Goal: Check status: Check status

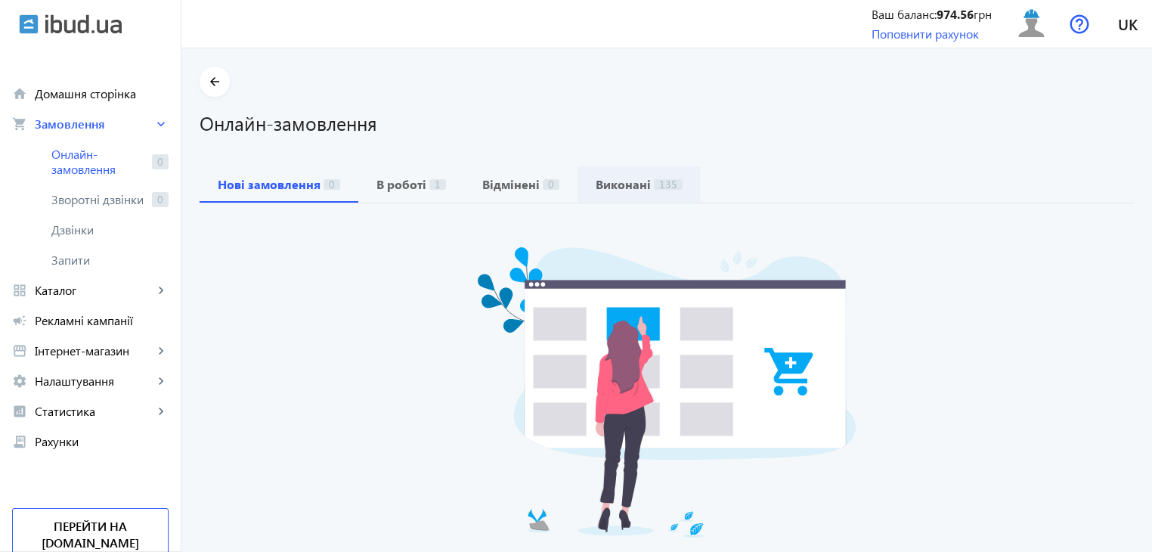
click at [397, 187] on b "В роботі" at bounding box center [401, 184] width 50 height 12
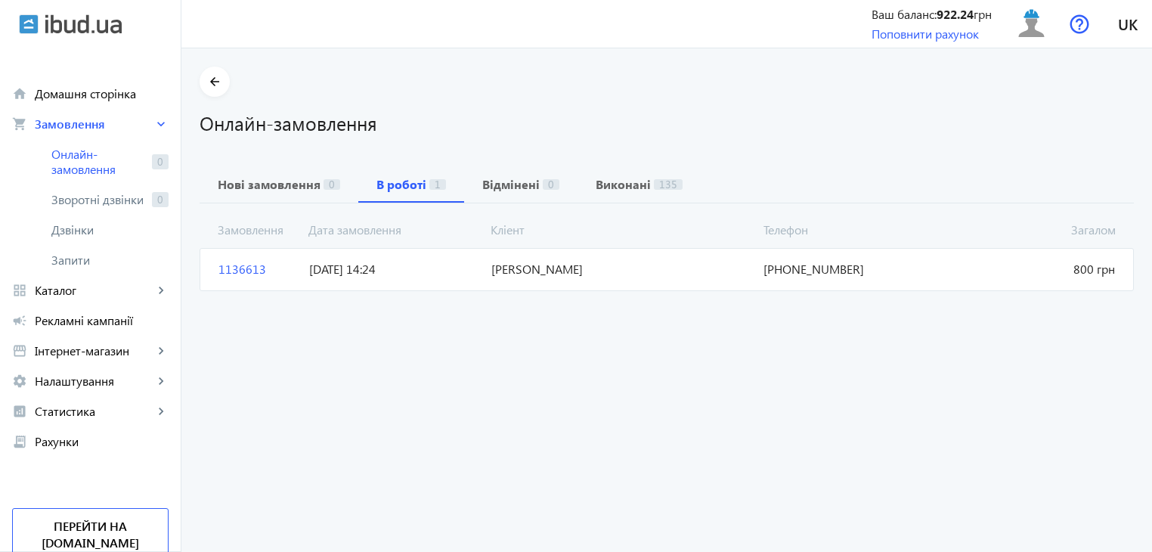
click at [339, 271] on span "[DATE] 14:24" at bounding box center [393, 269] width 181 height 17
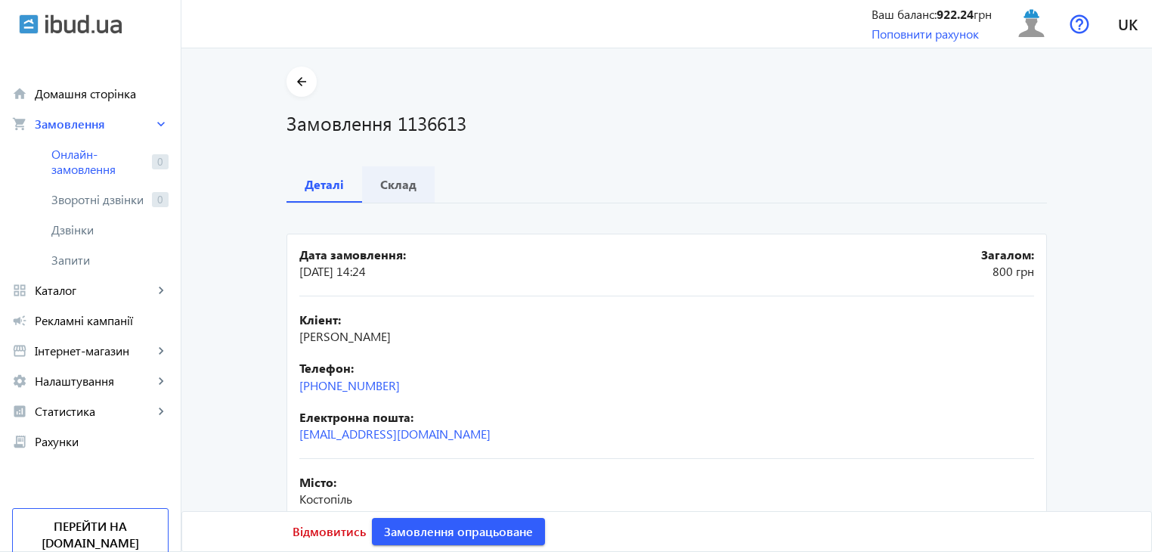
click at [408, 192] on span "Склад" at bounding box center [398, 184] width 36 height 36
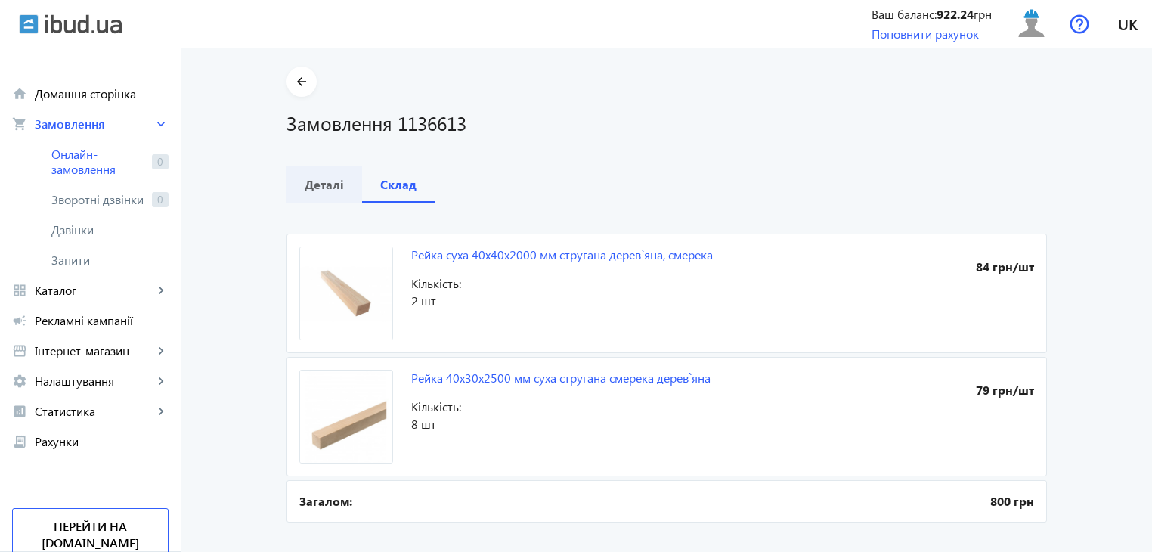
click at [308, 190] on b "Деталі" at bounding box center [324, 184] width 39 height 12
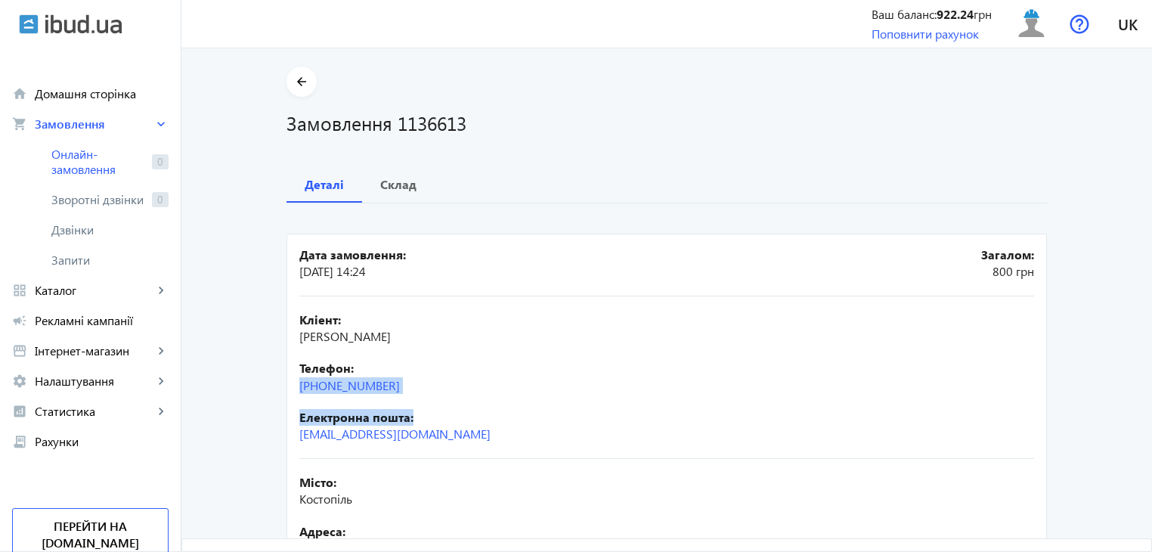
drag, startPoint x: 455, startPoint y: 406, endPoint x: 290, endPoint y: 392, distance: 165.3
click at [290, 392] on mat-card "Дата замовлення: 28.09.2025 14:24 Загалом: 800 грн Кліент: Андрій Григорович Те…" at bounding box center [666, 502] width 760 height 537
click at [445, 394] on div "Кліент: Андрій Григорович Телефон: +38(067)385-67-67 Електронна пошта: xolod-a@…" at bounding box center [666, 377] width 735 height 162
drag, startPoint x: 399, startPoint y: 389, endPoint x: 289, endPoint y: 389, distance: 110.3
click at [289, 389] on mat-card "Дата замовлення: 28.09.2025 14:24 Загалом: 800 грн Кліент: Андрій Григорович Те…" at bounding box center [666, 502] width 760 height 537
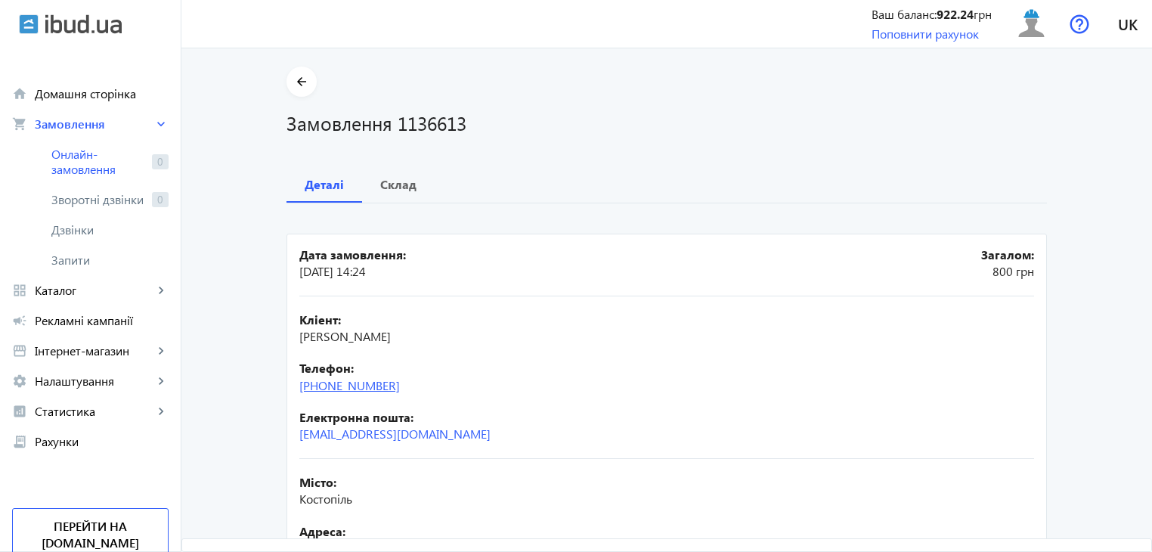
copy link "[PHONE_NUMBER]"
click at [184, 131] on main "arrow_back Замовлення 1136613 Деталі Склад Дата замовлення: [DATE] 14:24 Загало…" at bounding box center [666, 419] width 970 height 707
drag, startPoint x: 395, startPoint y: 186, endPoint x: 404, endPoint y: 194, distance: 11.8
click at [396, 186] on b "Склад" at bounding box center [398, 184] width 36 height 12
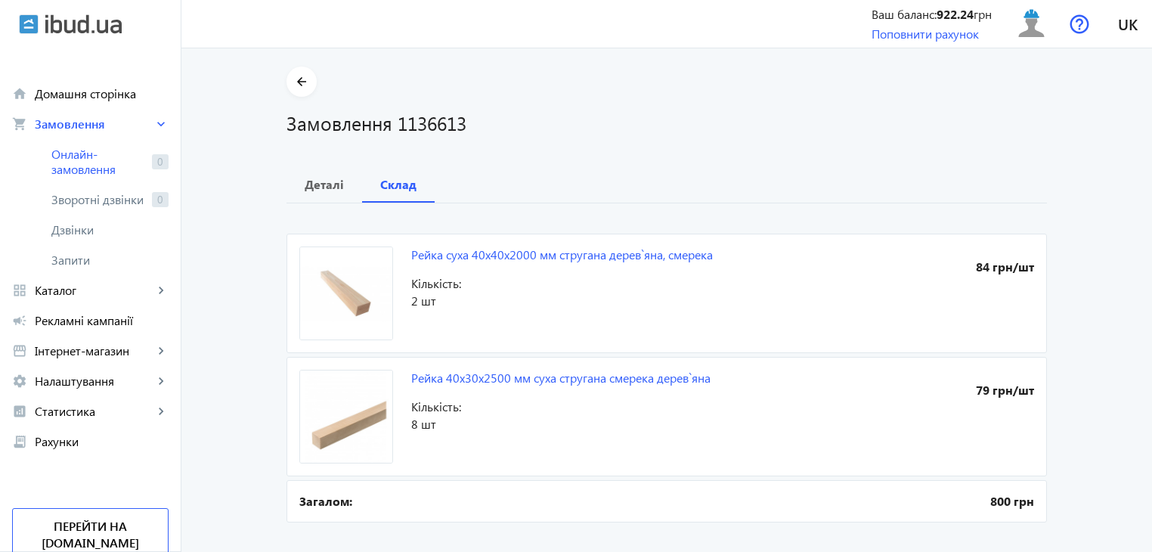
click at [521, 170] on div "Деталі Склад" at bounding box center [666, 184] width 760 height 36
click at [326, 186] on b "Деталі" at bounding box center [324, 184] width 39 height 12
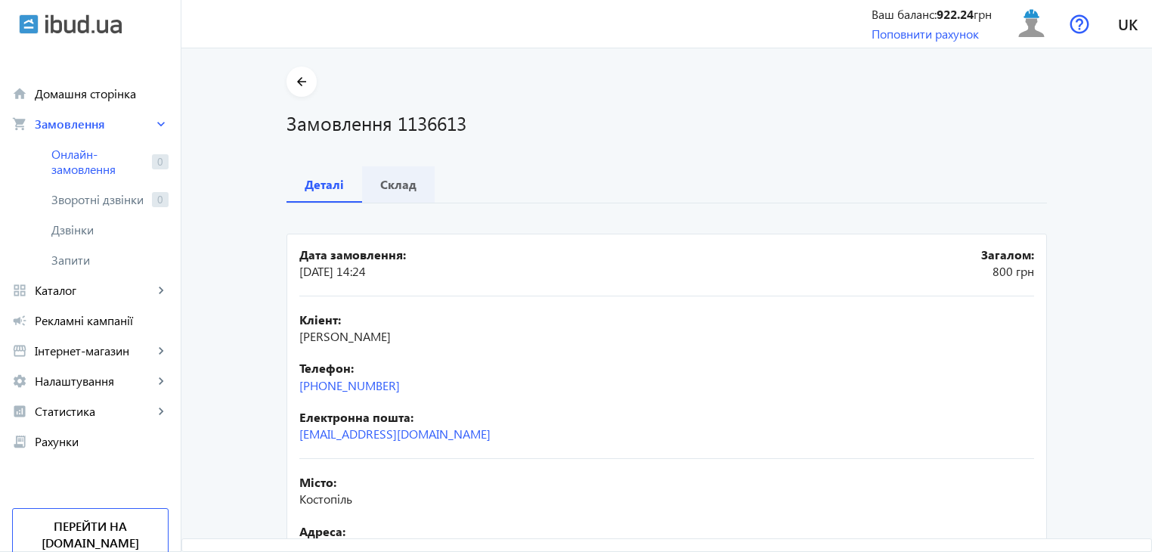
click at [392, 178] on b "Склад" at bounding box center [398, 184] width 36 height 12
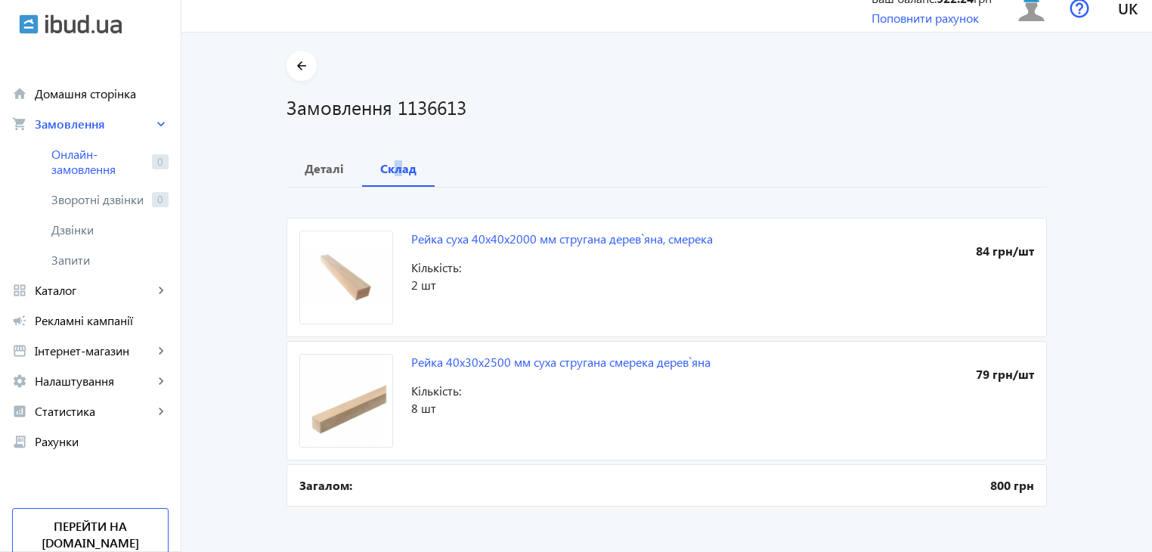
scroll to position [24, 0]
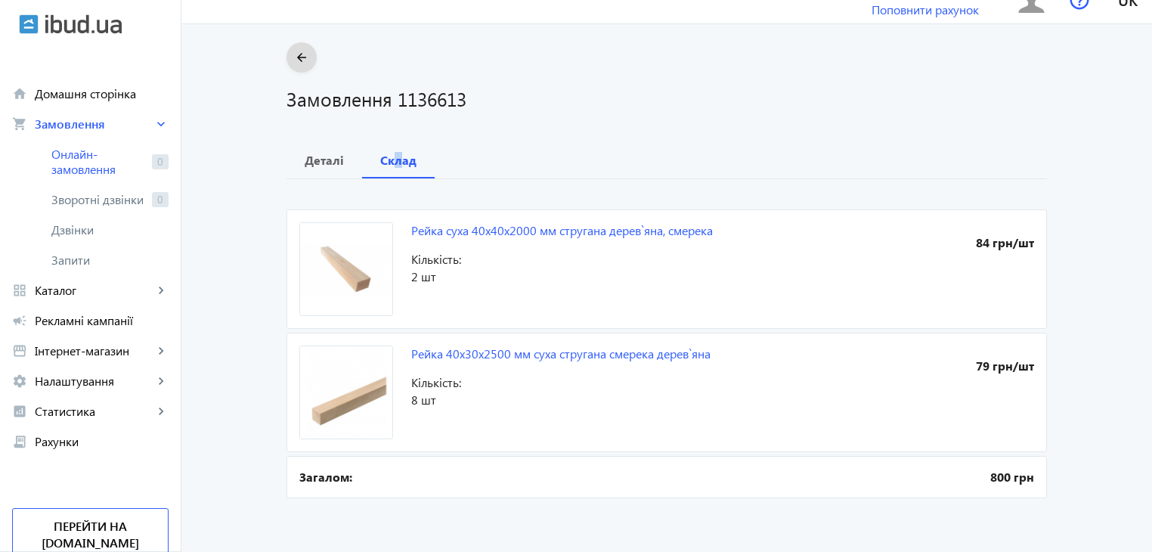
click at [293, 59] on mat-icon "arrow_back" at bounding box center [301, 57] width 19 height 19
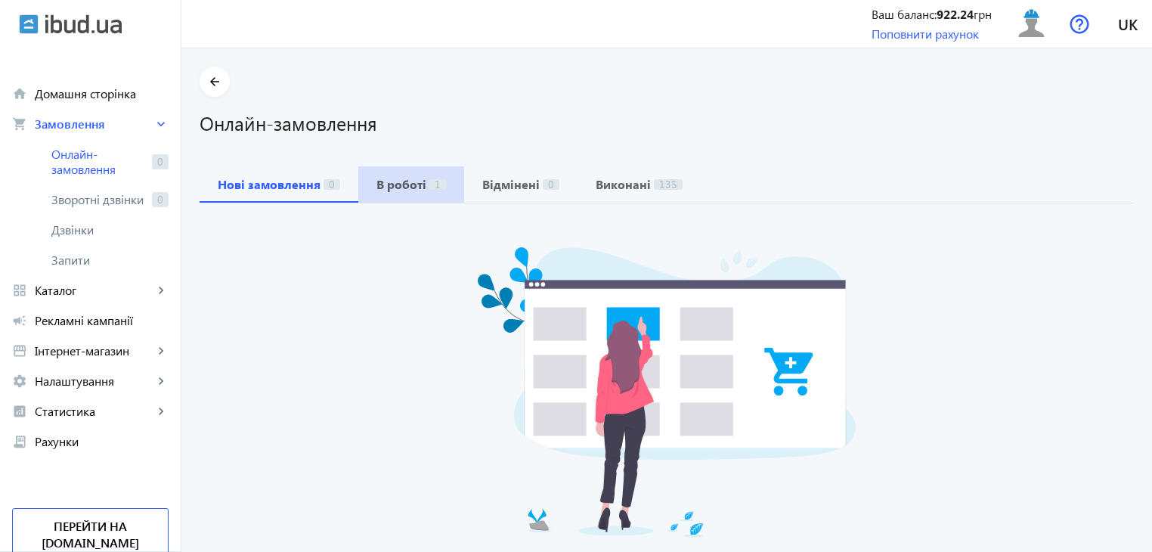
click at [387, 193] on span "В роботі 1" at bounding box center [411, 184] width 70 height 36
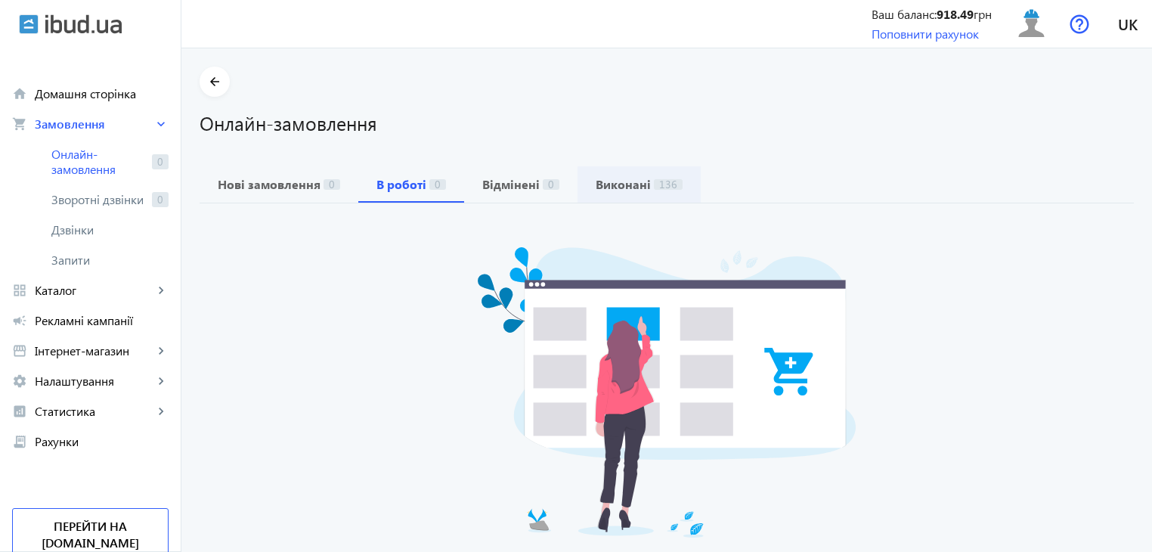
click at [616, 181] on b "Виконані" at bounding box center [622, 184] width 55 height 12
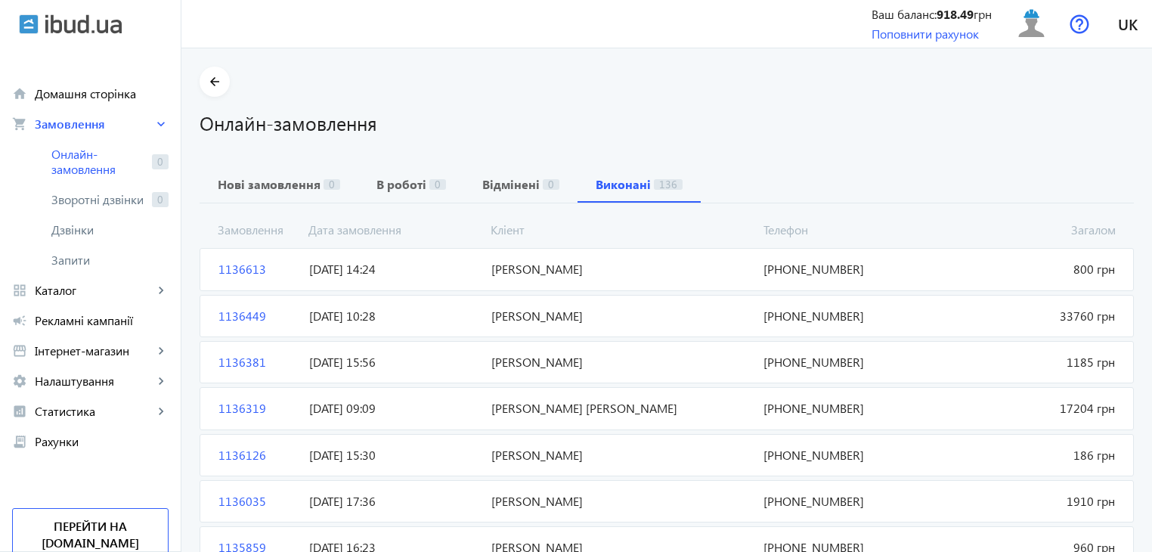
click at [280, 317] on span "1136449" at bounding box center [257, 316] width 91 height 17
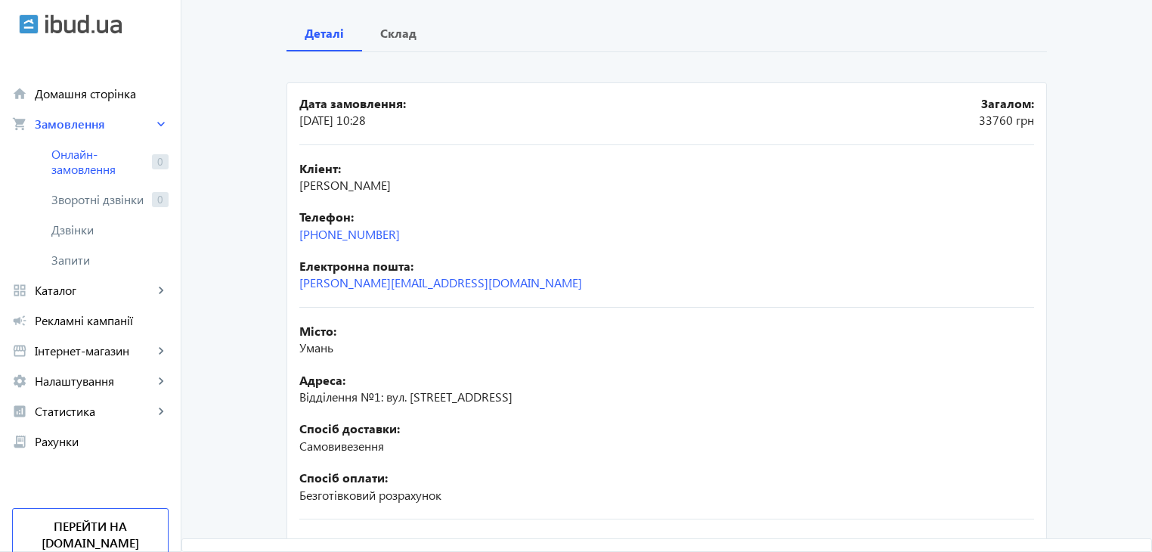
scroll to position [227, 0]
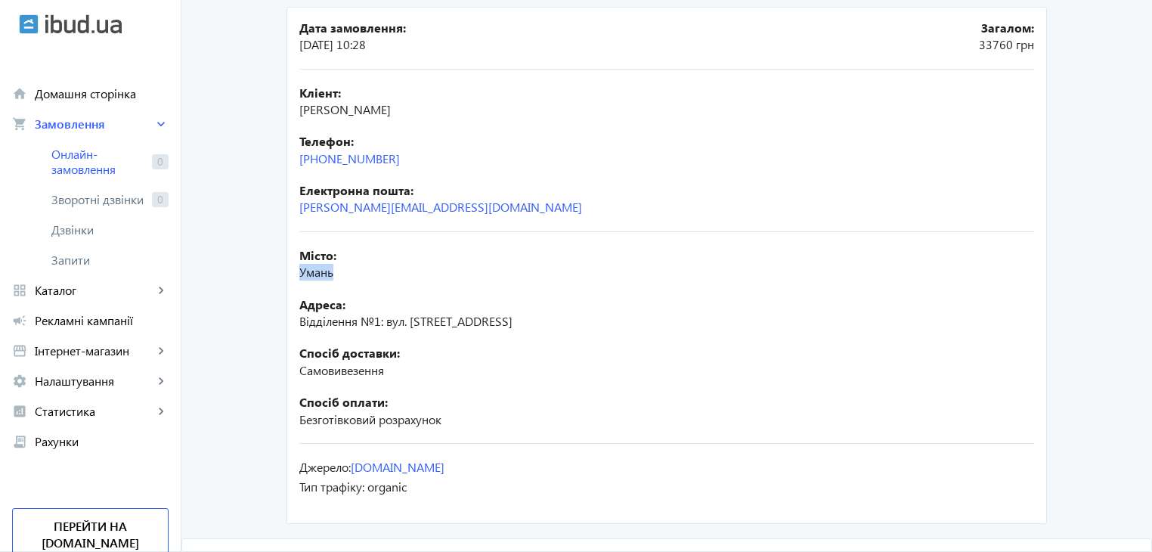
drag, startPoint x: 350, startPoint y: 269, endPoint x: 264, endPoint y: 271, distance: 85.4
click at [268, 271] on div "arrow_back Замовлення 1136449 Деталі Склад Дата замовлення: [DATE] 10:28 Загало…" at bounding box center [666, 184] width 796 height 688
copy span "Умань"
drag, startPoint x: 469, startPoint y: 104, endPoint x: 293, endPoint y: 101, distance: 175.4
click at [293, 101] on mat-card "Дата замовлення: [DATE] 10:28 Загалом: 33760 грн Кліент: [PERSON_NAME] Телефон:…" at bounding box center [666, 265] width 760 height 517
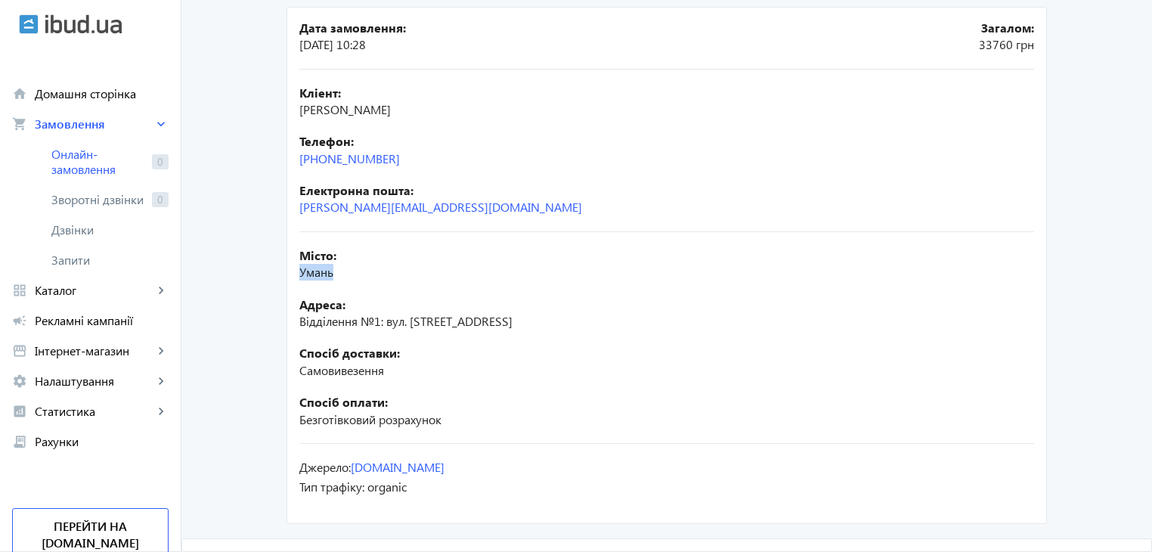
copy span "[PERSON_NAME]"
drag, startPoint x: 416, startPoint y: 159, endPoint x: 298, endPoint y: 155, distance: 117.2
click at [299, 155] on div "Телефон: [PHONE_NUMBER]" at bounding box center [666, 150] width 735 height 34
copy link "[PHONE_NUMBER]"
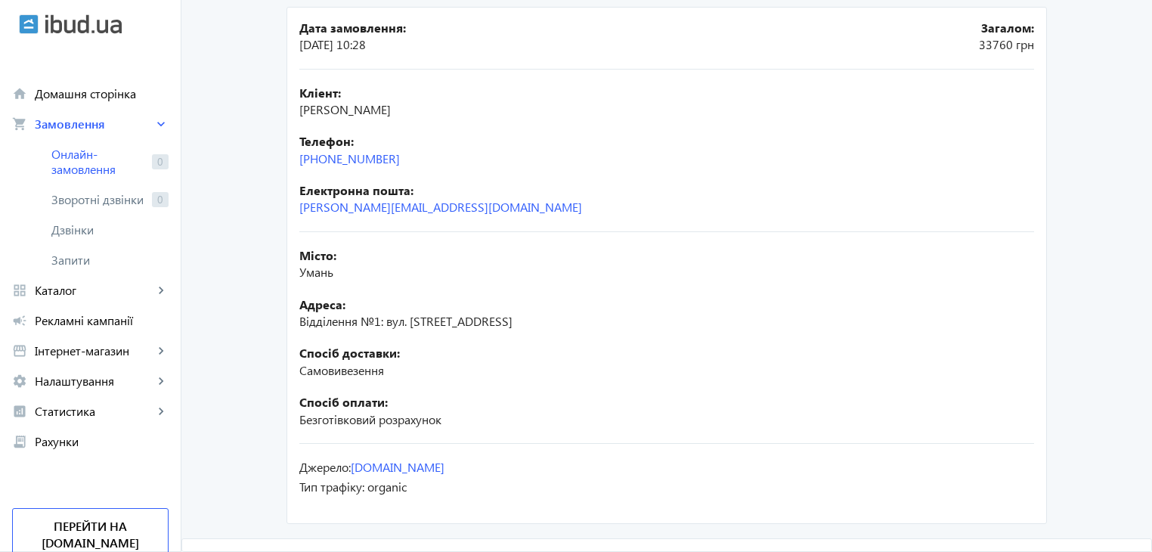
click at [228, 523] on main "arrow_back Замовлення 1136449 Деталі Склад Дата замовлення: [DATE] 10:28 Загало…" at bounding box center [666, 184] width 970 height 688
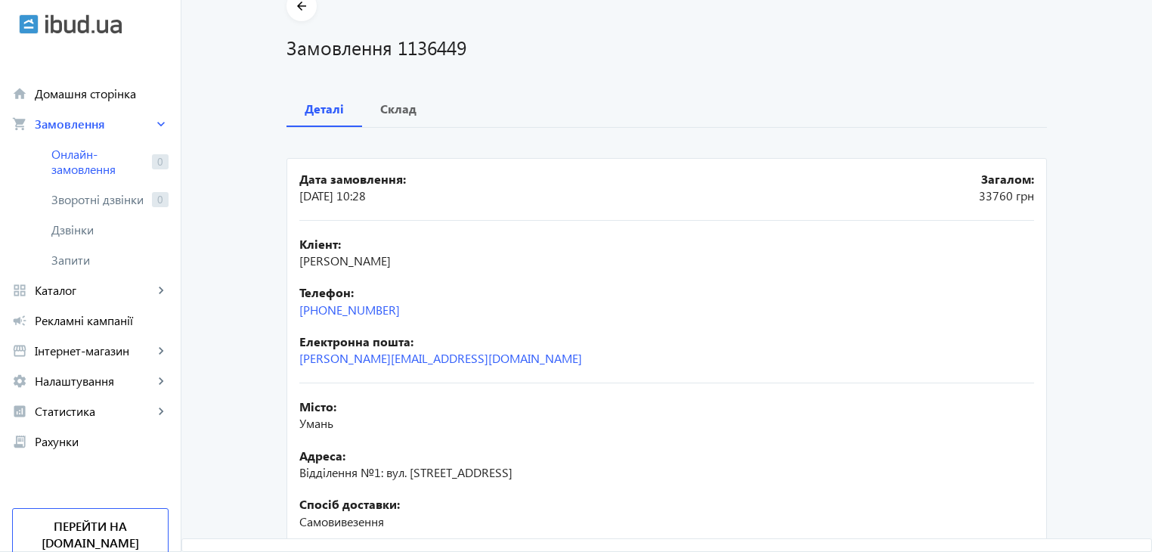
scroll to position [0, 0]
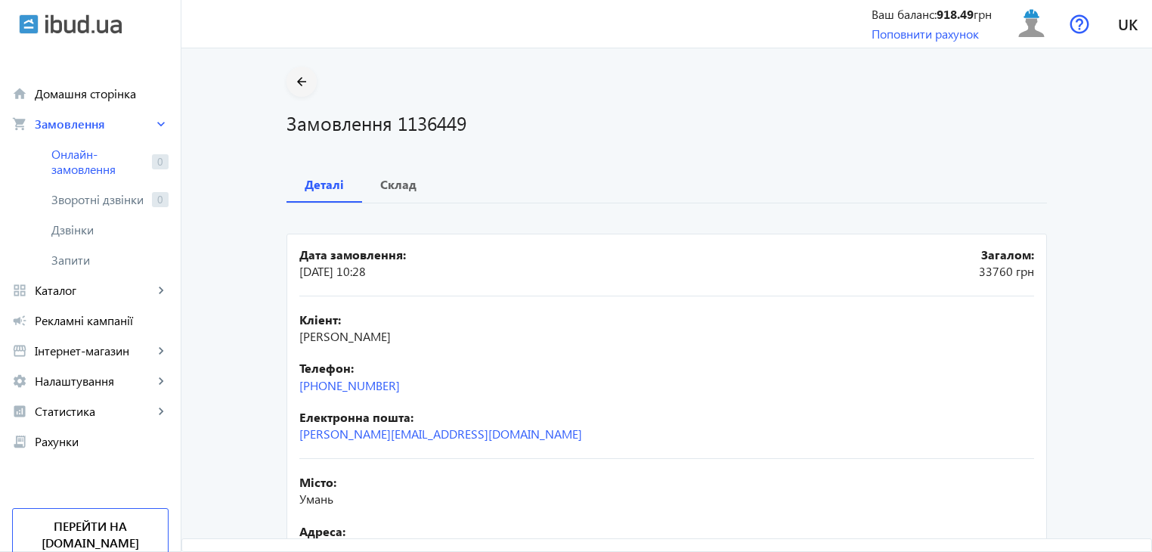
click at [293, 79] on mat-icon "arrow_back" at bounding box center [301, 82] width 19 height 19
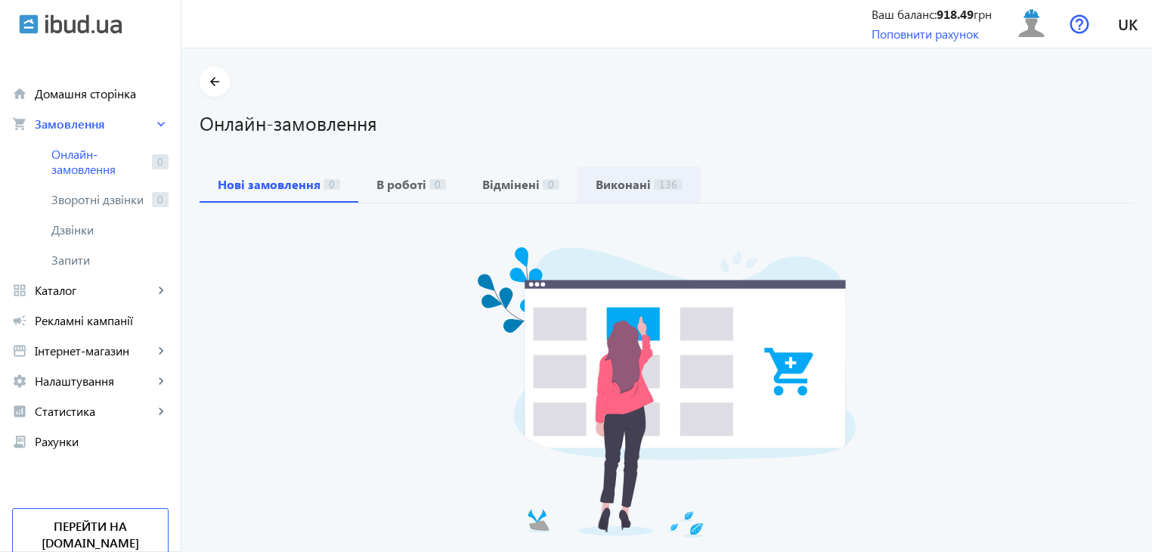
click at [597, 184] on b "Виконані" at bounding box center [622, 184] width 55 height 12
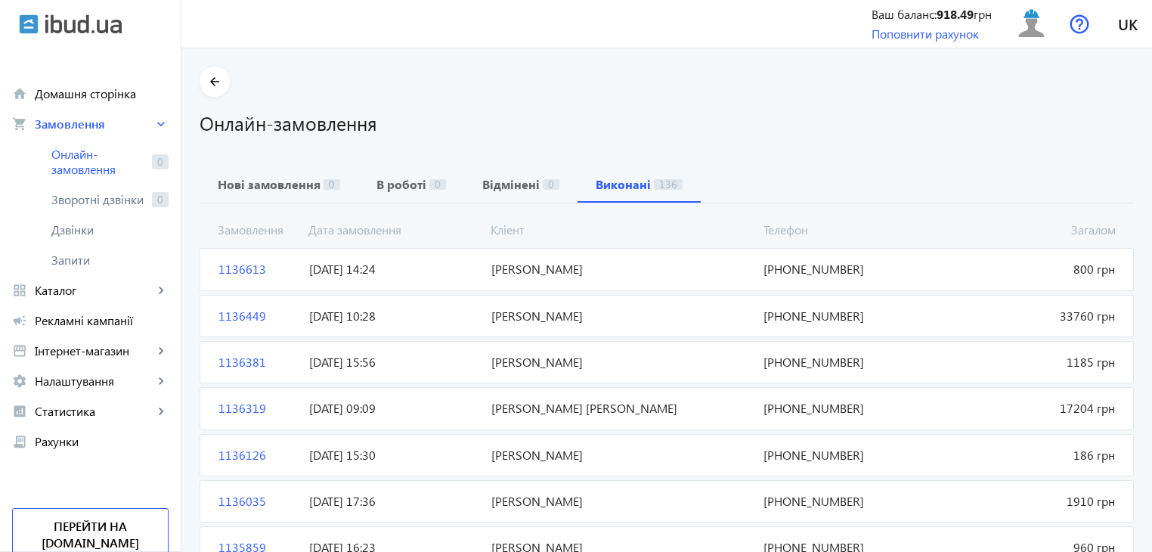
click at [261, 267] on span "1136613" at bounding box center [257, 269] width 91 height 17
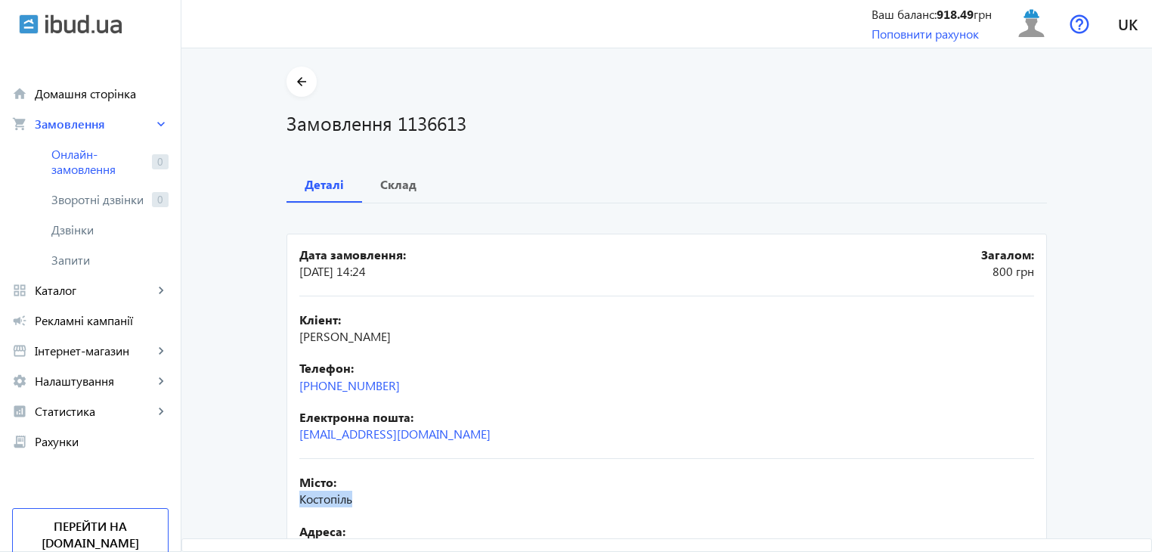
drag, startPoint x: 360, startPoint y: 501, endPoint x: 277, endPoint y: 500, distance: 83.1
click at [277, 500] on div "arrow_back Замовлення 1136613 Деталі Склад Дата замовлення: [DATE] 14:24 Загало…" at bounding box center [666, 419] width 796 height 707
copy span "Костопіль"
click at [369, 182] on div "Склад" at bounding box center [398, 184] width 73 height 36
